Goal: Task Accomplishment & Management: Complete application form

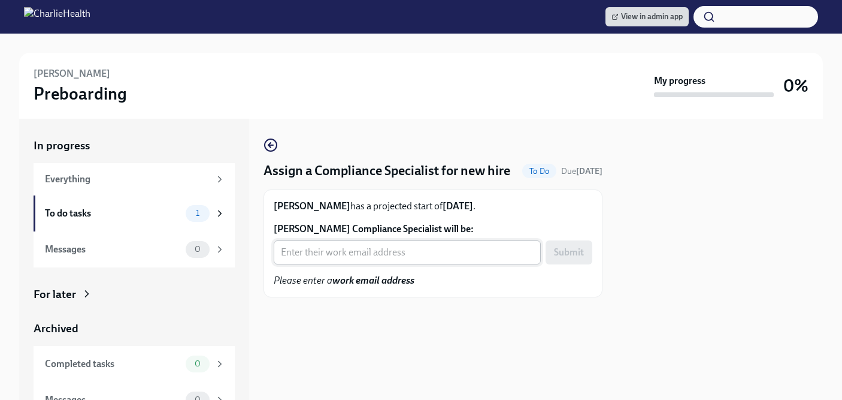
click at [342, 264] on input "Kristin Lagan's Compliance Specialist will be:" at bounding box center [407, 252] width 267 height 24
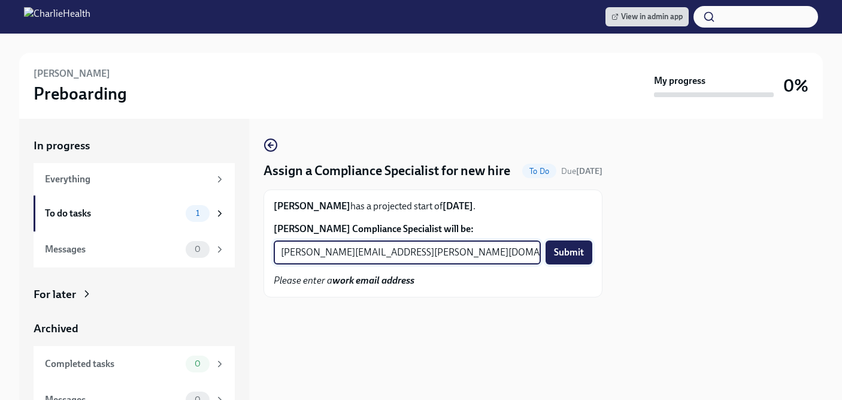
type input "kristy.johnson@charliehealth.com"
click at [569, 258] on span "Submit" at bounding box center [569, 252] width 30 height 12
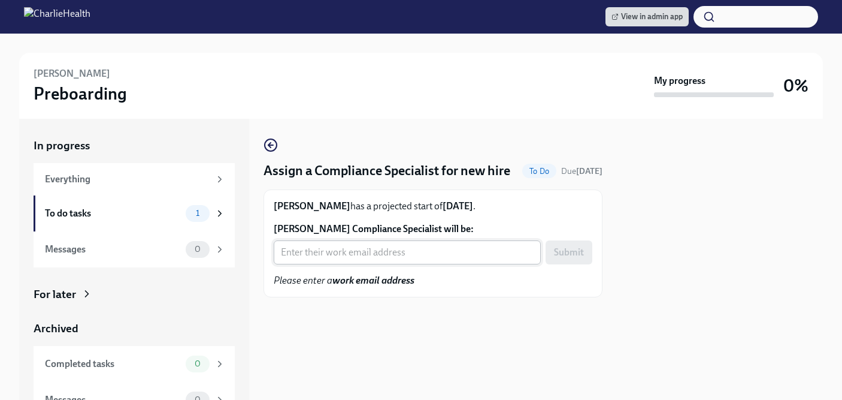
click at [296, 264] on input "[PERSON_NAME] Compliance Specialist will be:" at bounding box center [407, 252] width 267 height 24
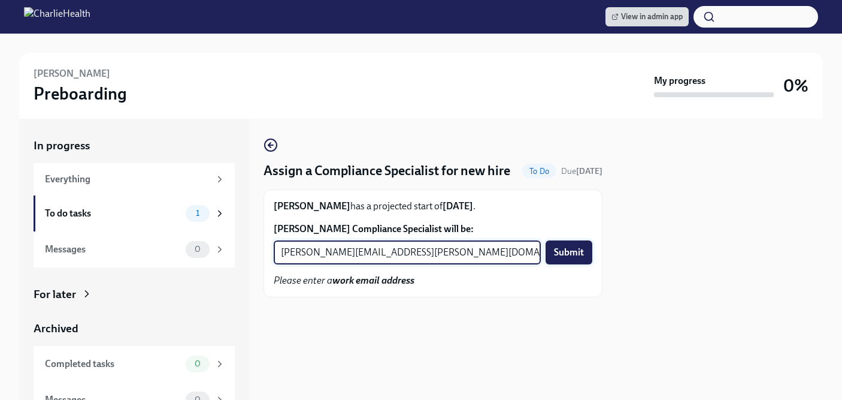
type input "tyler.pieper@charliehealth.com"
click at [559, 258] on span "Submit" at bounding box center [569, 252] width 30 height 12
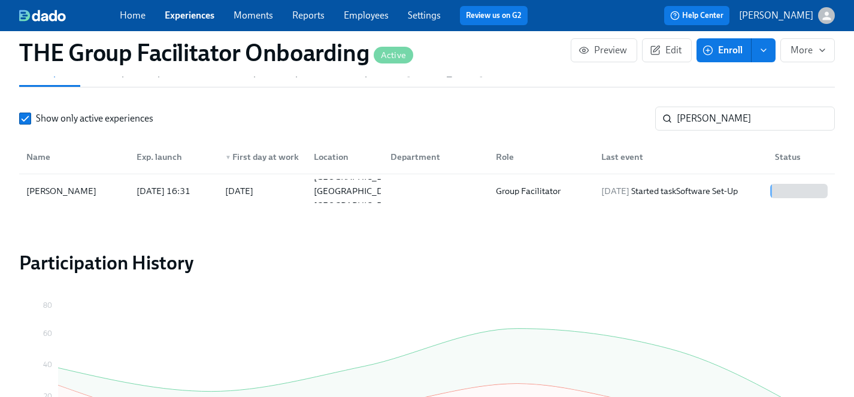
scroll to position [0, 17161]
click at [195, 16] on link "Experiences" at bounding box center [190, 15] width 50 height 11
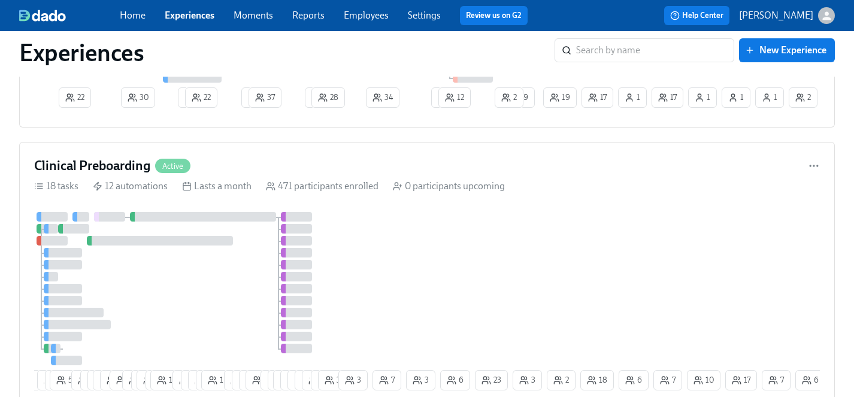
scroll to position [860, 0]
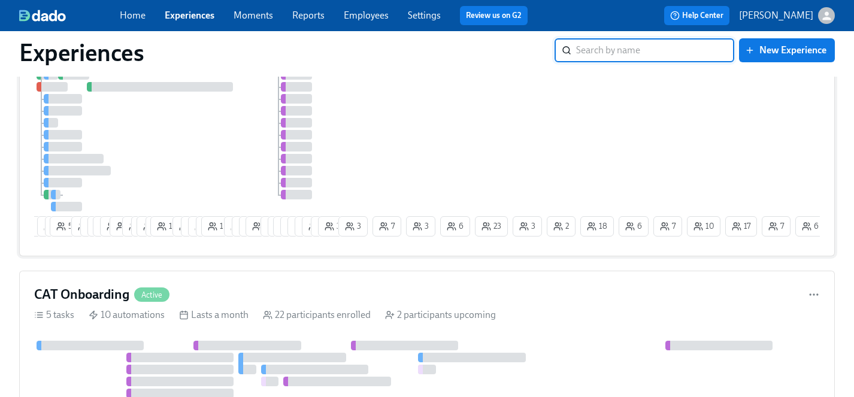
click at [416, 139] on div "6 4 6 5 55 10 6 9 10 18 2 11 2 15 2 16 12 6 6 3 12 8 1 5 8 4 2 23 21 12 11 12 2…" at bounding box center [427, 149] width 786 height 183
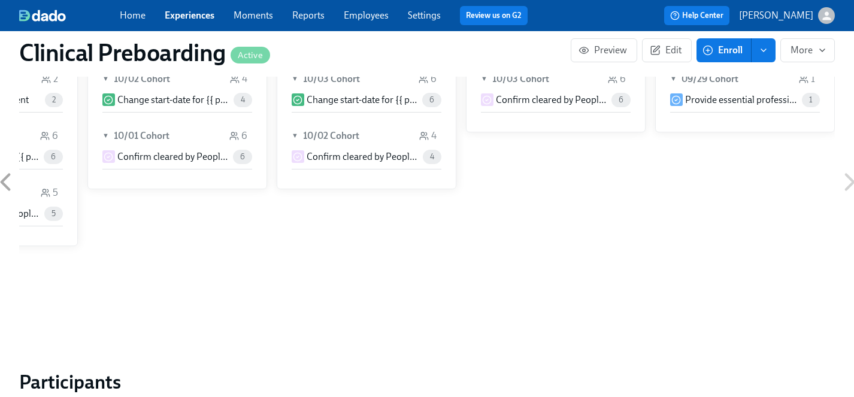
scroll to position [1319, 0]
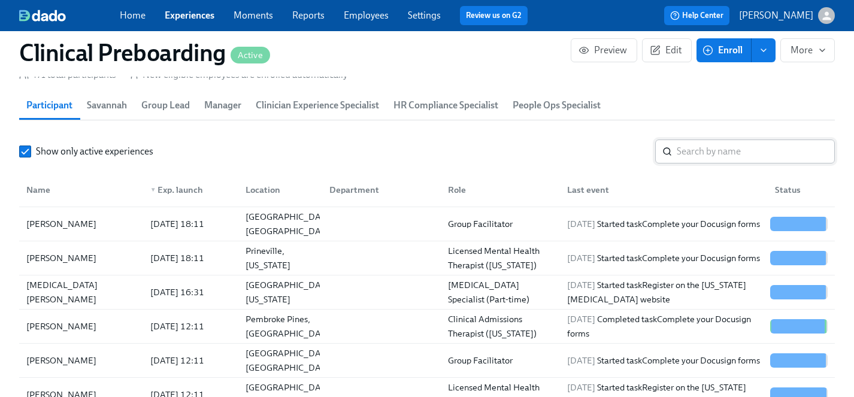
click at [706, 149] on input "search" at bounding box center [756, 152] width 158 height 24
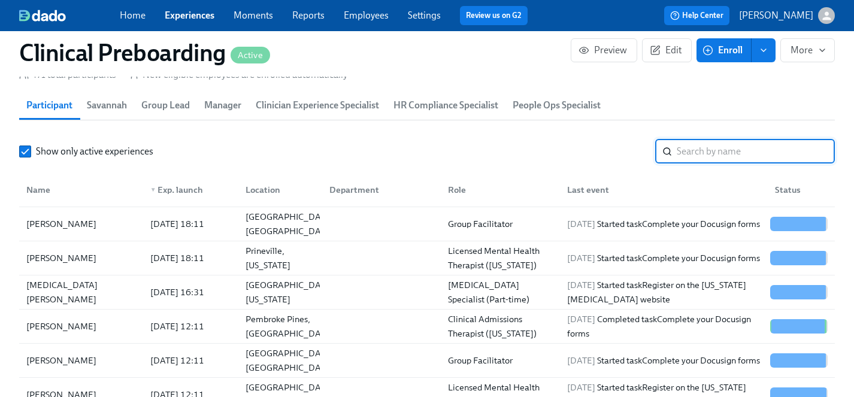
click at [706, 149] on input "search" at bounding box center [756, 152] width 158 height 24
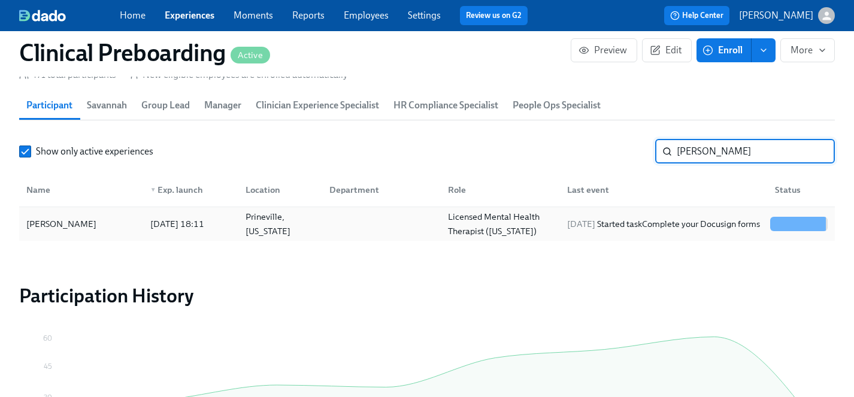
type input "[PERSON_NAME]"
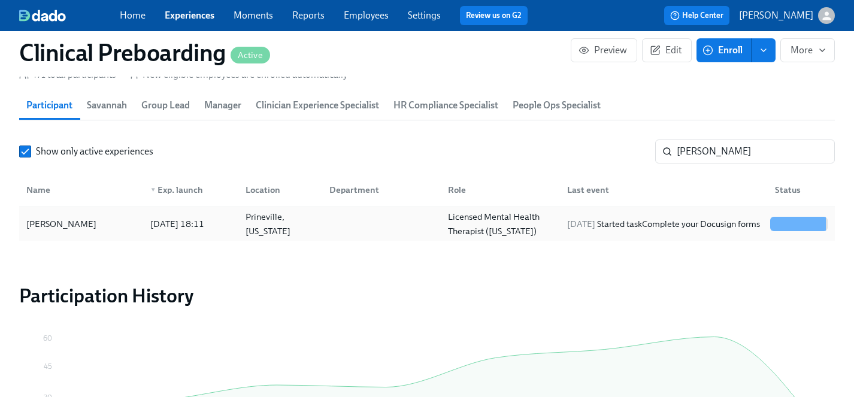
click at [46, 229] on div "[PERSON_NAME]" at bounding box center [62, 224] width 80 height 14
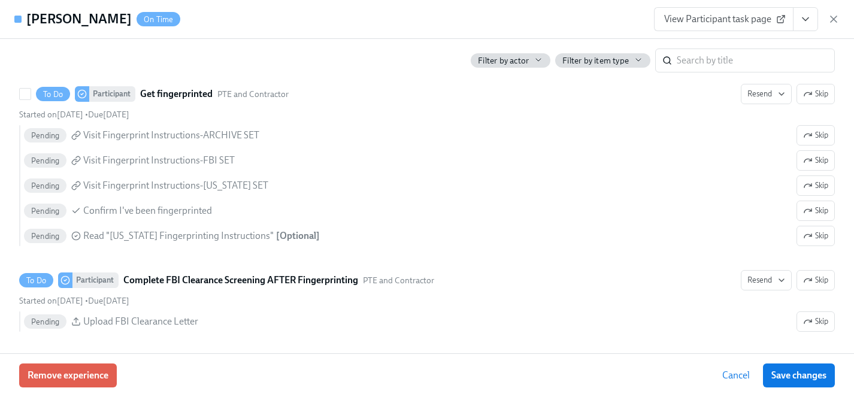
scroll to position [1680, 0]
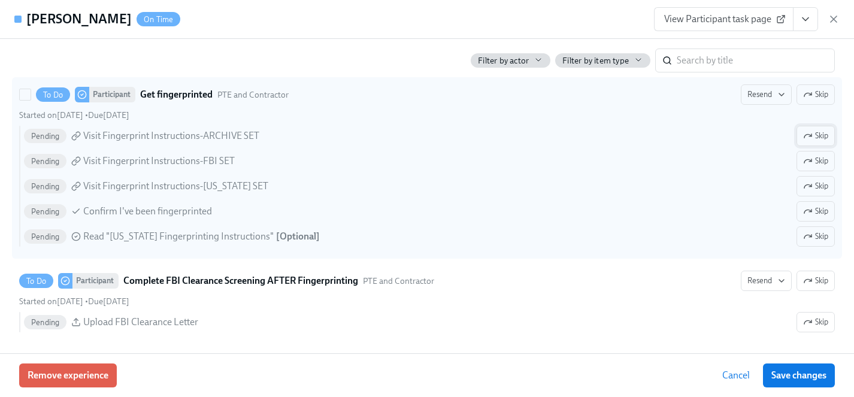
click at [820, 136] on span "Skip" at bounding box center [815, 136] width 25 height 12
click at [815, 190] on span "Skip" at bounding box center [815, 186] width 25 height 12
click at [815, 240] on span "Skip" at bounding box center [815, 237] width 25 height 12
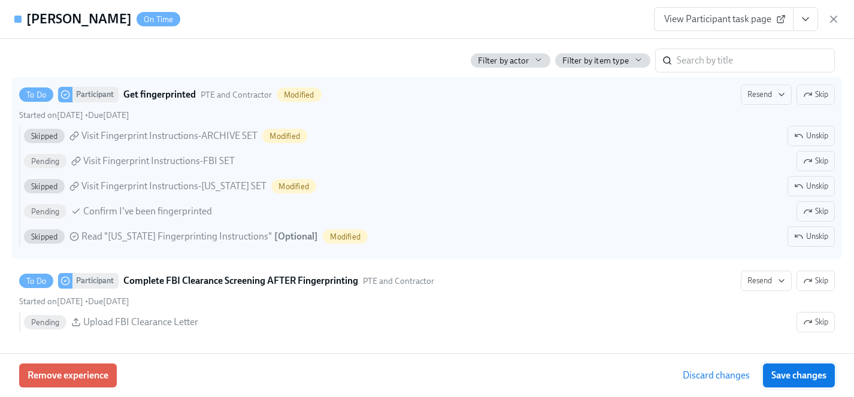
click at [809, 371] on span "Save changes" at bounding box center [799, 376] width 55 height 12
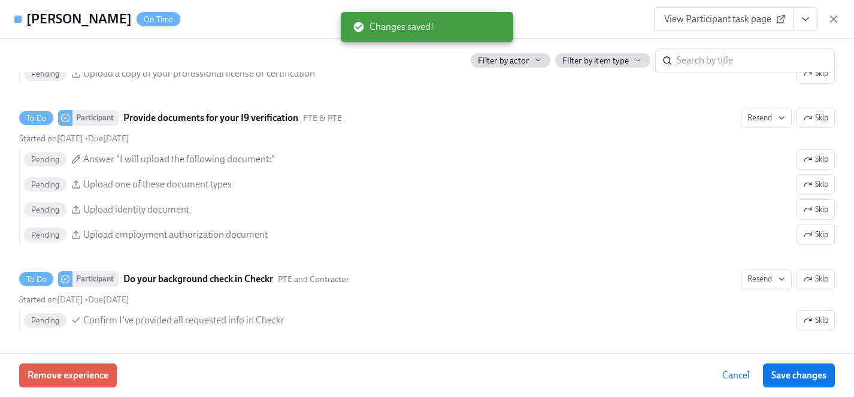
scroll to position [1024, 0]
